Goal: Answer question/provide support

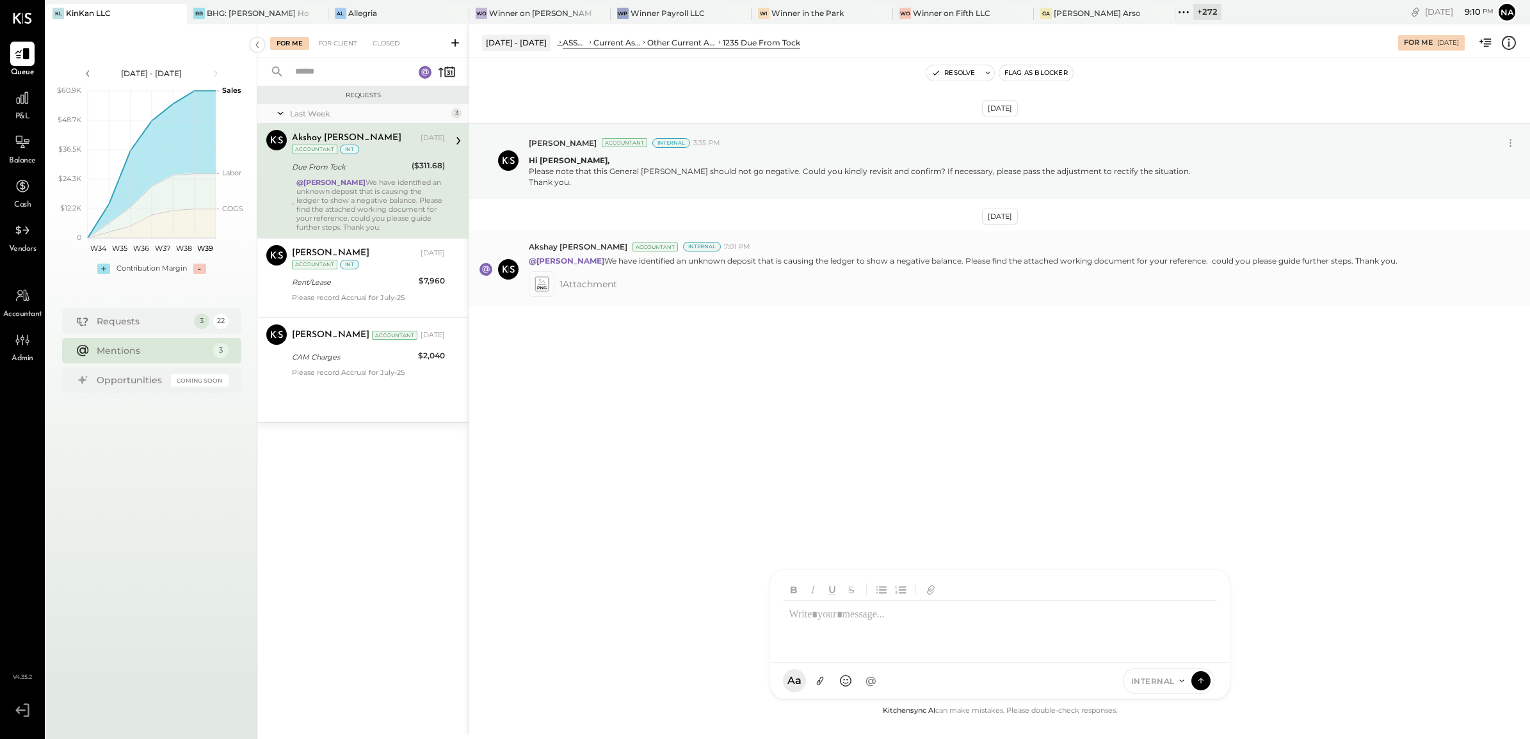
click at [576, 287] on span "1 Attachment" at bounding box center [588, 284] width 58 height 26
click at [545, 280] on icon at bounding box center [540, 284] width 13 height 15
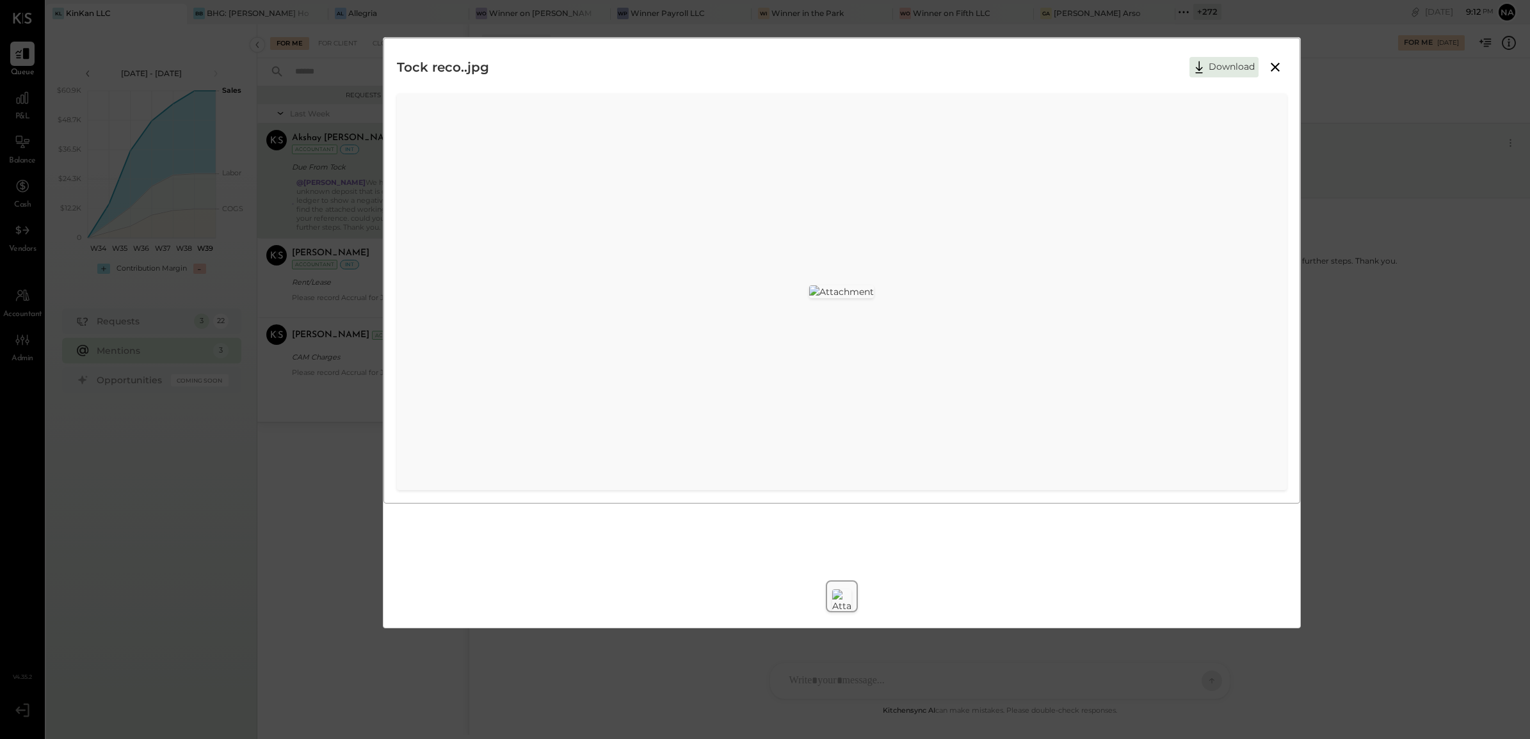
click at [1272, 75] on button at bounding box center [1275, 67] width 23 height 17
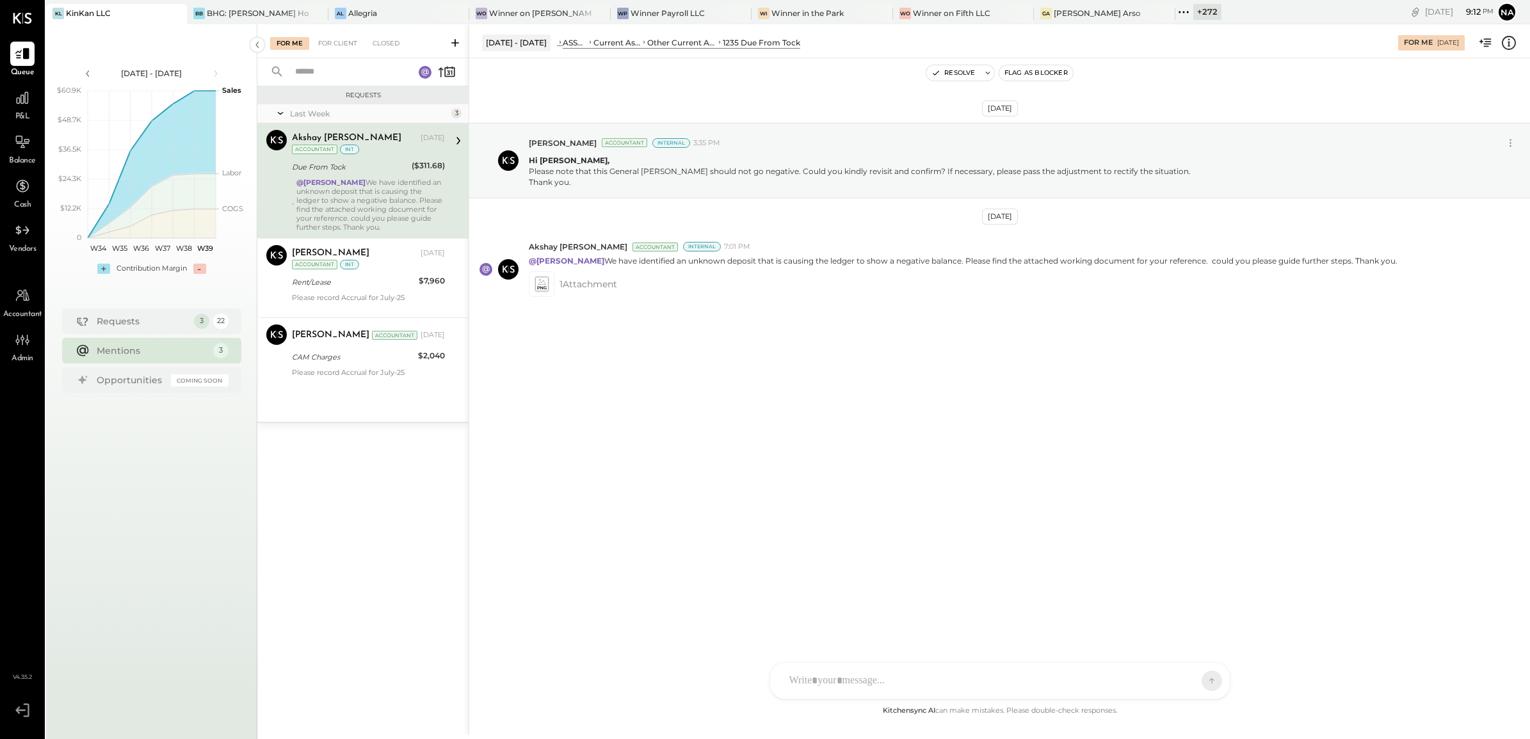
click at [866, 686] on div "N Nan AK [PERSON_NAME] MG [PERSON_NAME] AR [PERSON_NAME] AP [PERSON_NAME] JS [P…" at bounding box center [999, 681] width 461 height 37
click at [917, 615] on div "**********" at bounding box center [1000, 626] width 434 height 51
click at [1198, 680] on icon at bounding box center [1201, 680] width 12 height 13
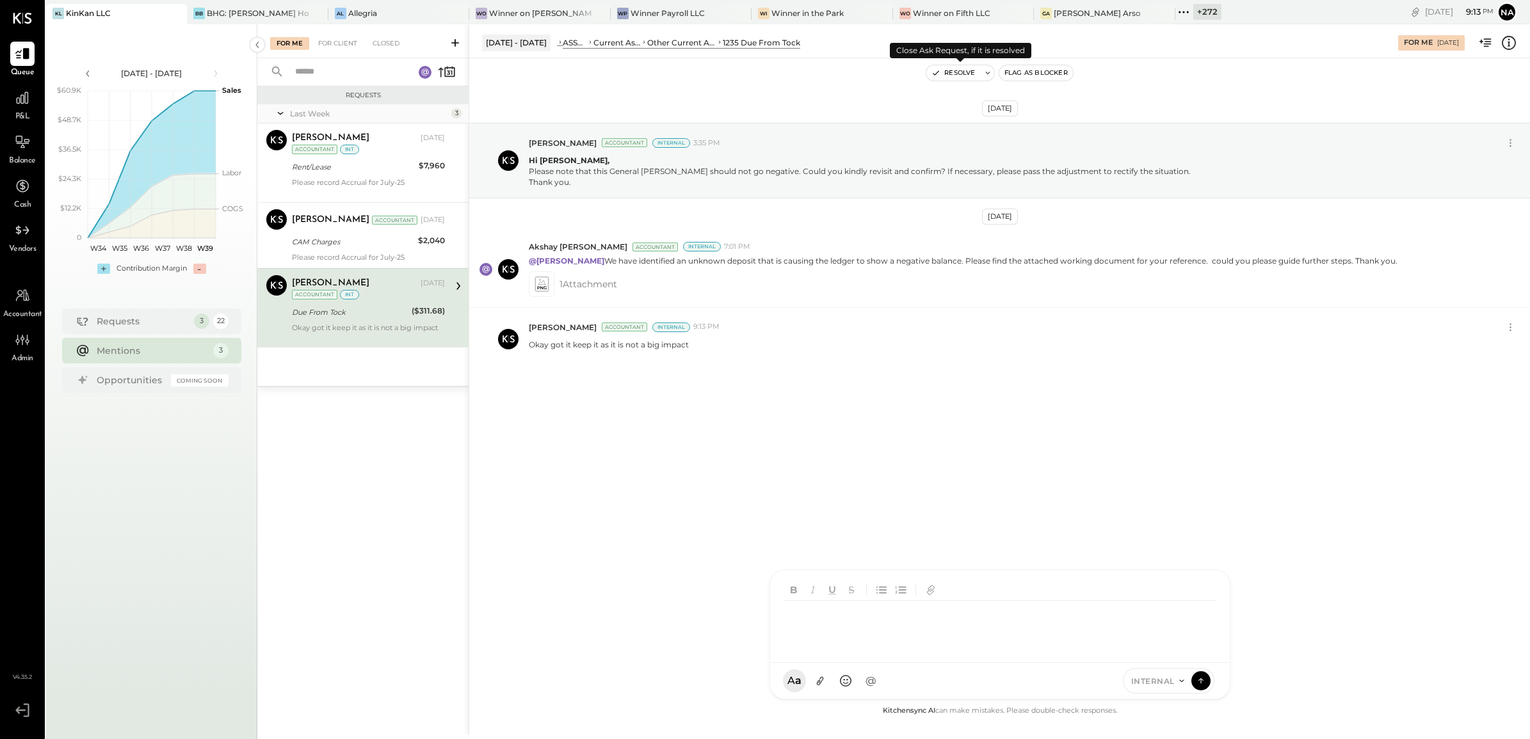
click at [957, 70] on button "Resolve" at bounding box center [953, 72] width 54 height 15
